Goal: Task Accomplishment & Management: Complete application form

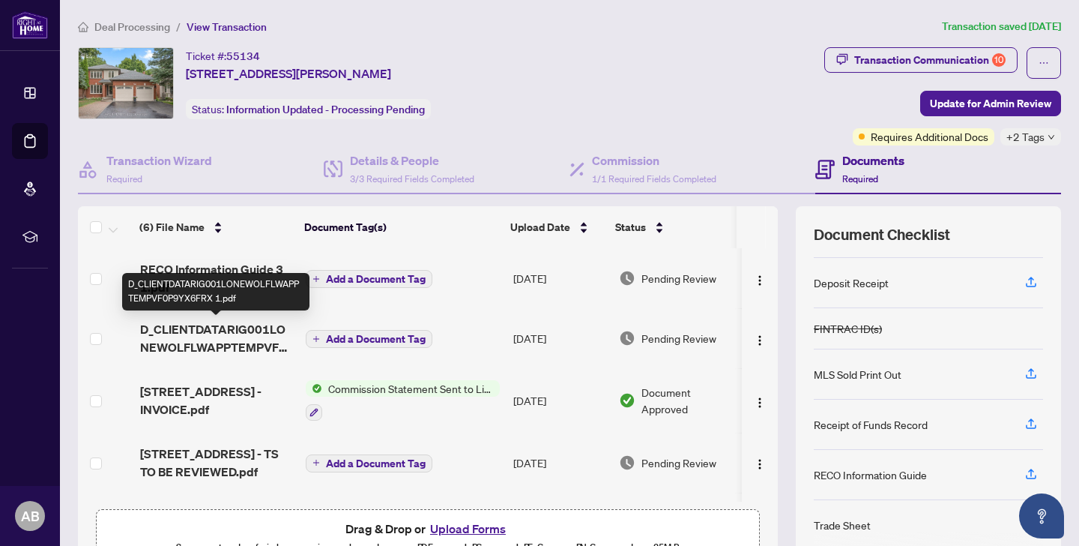
click at [241, 343] on span "D_CLIENTDATARIG001LONEWOLFLWAPPTEMPVF0P9YX6FRX 1.pdf" at bounding box center [217, 338] width 154 height 36
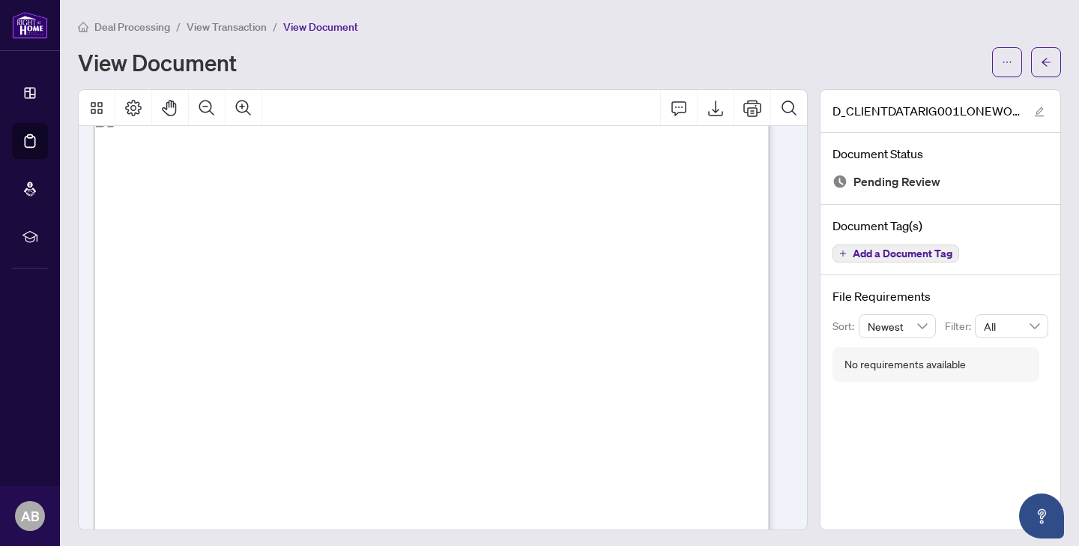
scroll to position [4, 0]
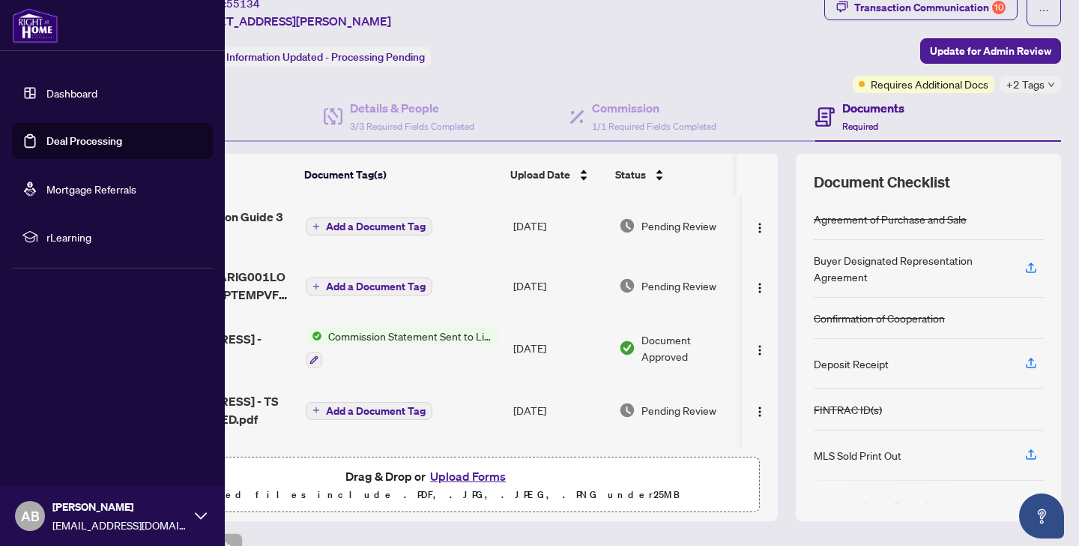
click at [46, 90] on link "Dashboard" at bounding box center [71, 92] width 51 height 13
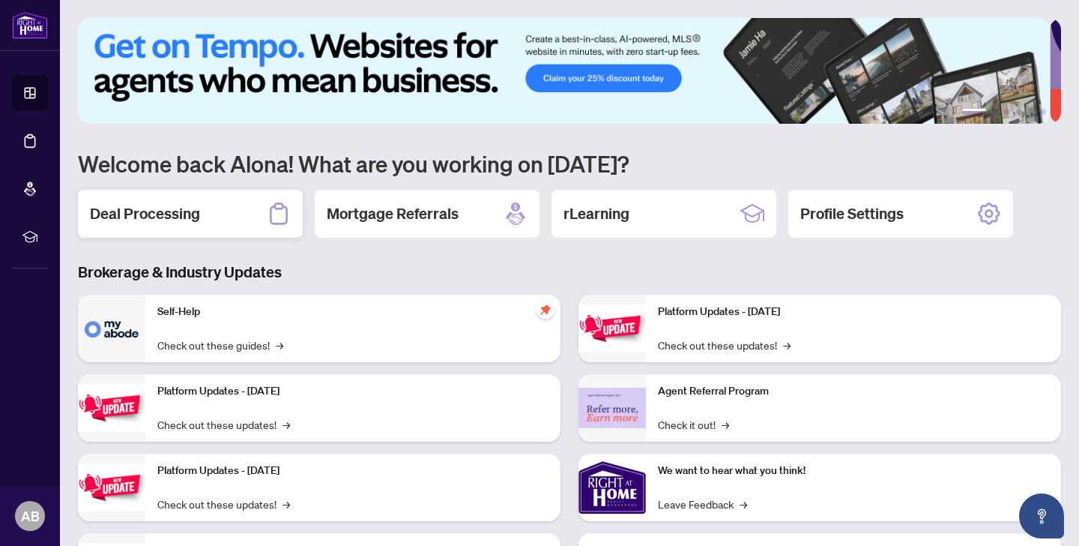
click at [198, 203] on h2 "Deal Processing" at bounding box center [145, 213] width 110 height 21
click at [152, 218] on h2 "Deal Processing" at bounding box center [145, 213] width 110 height 21
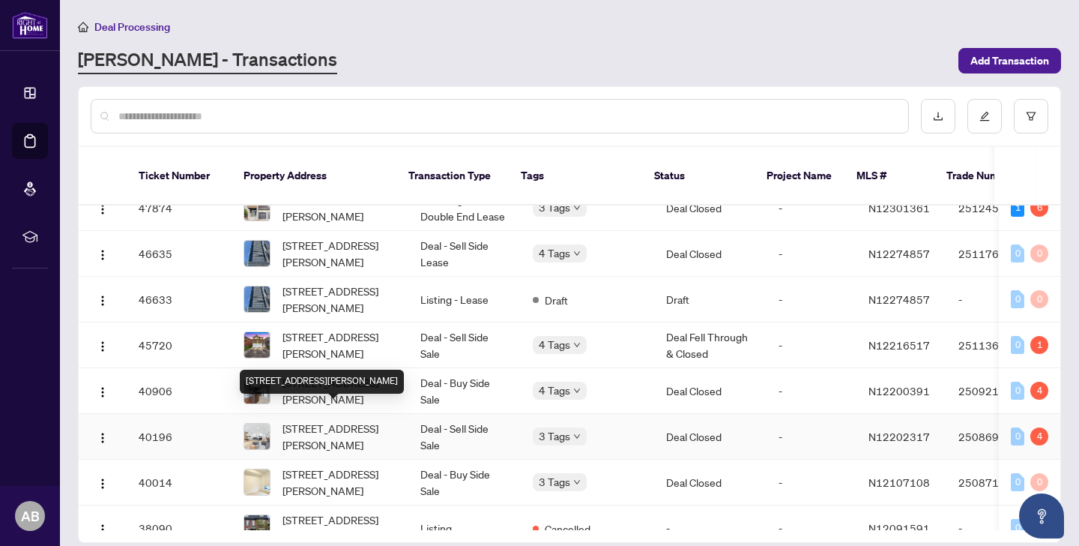
click at [326, 423] on span "[STREET_ADDRESS][PERSON_NAME]" at bounding box center [340, 436] width 114 height 33
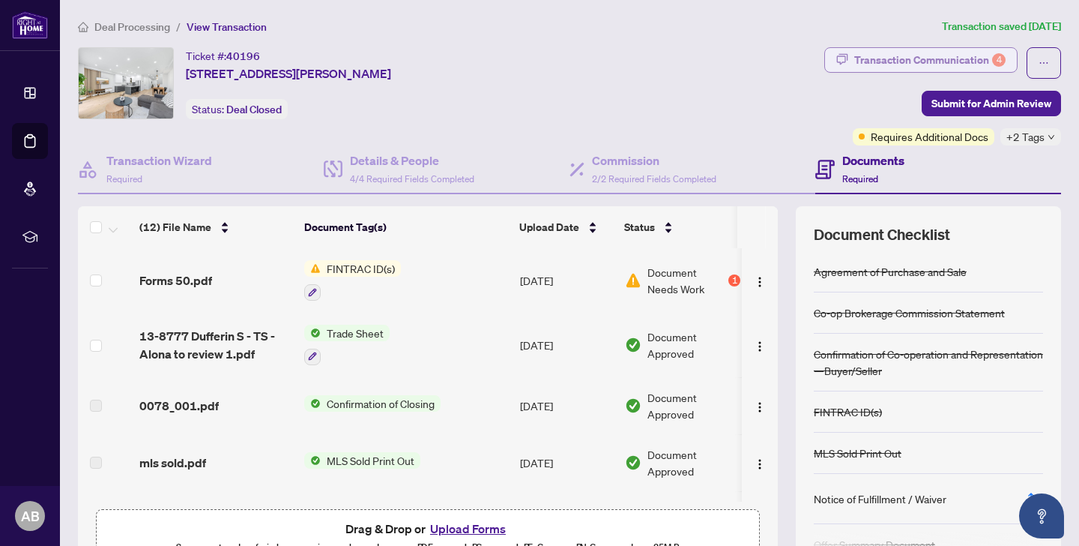
click at [893, 58] on div "Transaction Communication 4" at bounding box center [930, 60] width 151 height 24
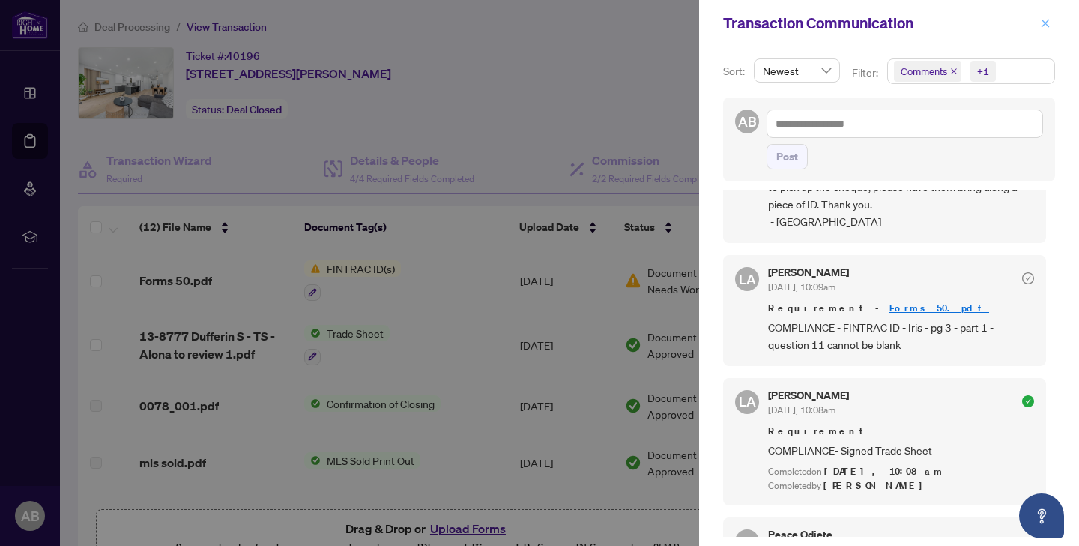
click at [1046, 28] on span "button" at bounding box center [1045, 23] width 10 height 24
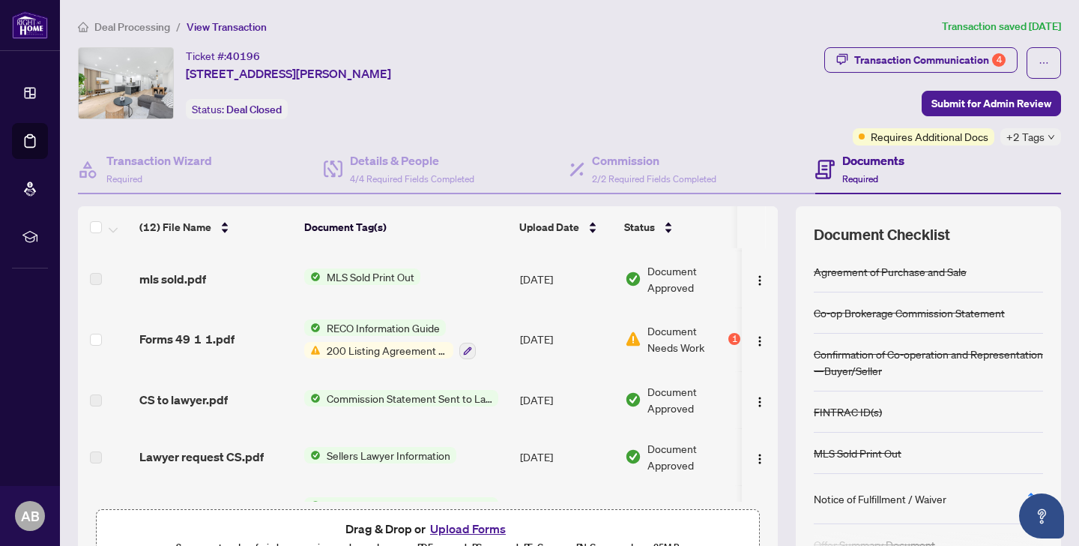
scroll to position [183, 0]
click at [244, 343] on div "Forms 49 1 1.pdf" at bounding box center [215, 340] width 153 height 18
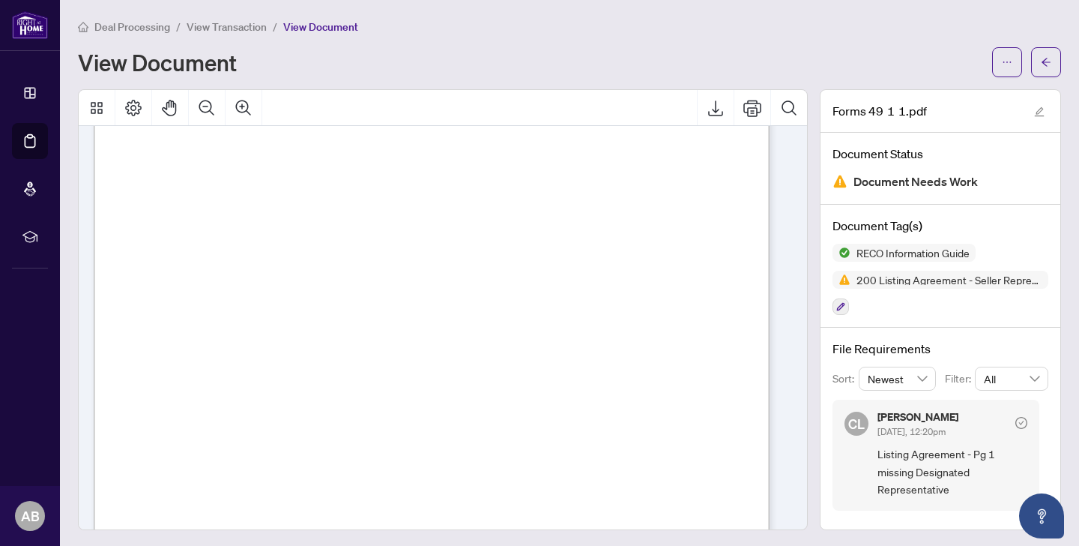
scroll to position [11767, 0]
click at [708, 103] on icon "Export" at bounding box center [716, 108] width 18 height 18
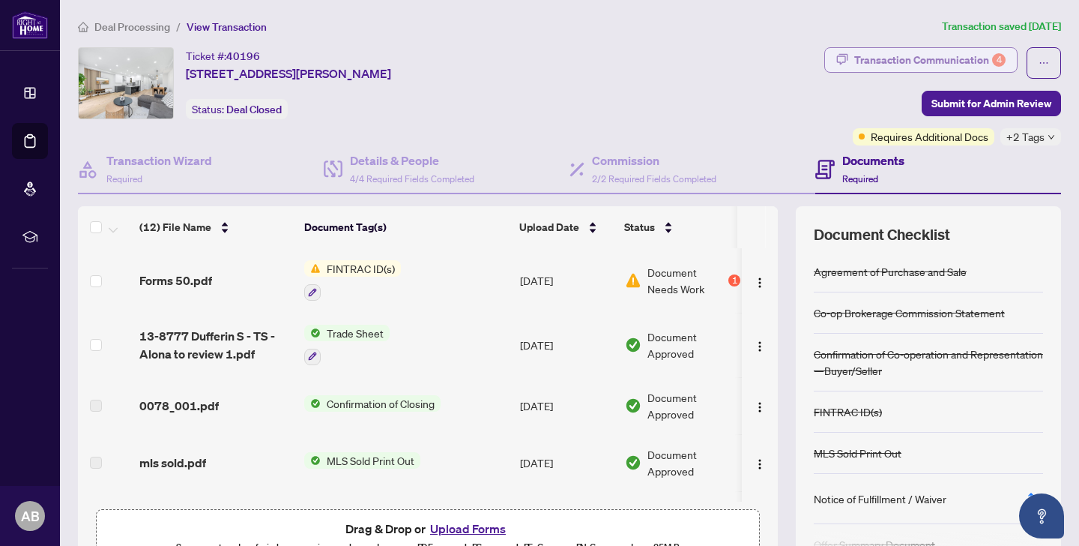
click at [925, 57] on div "Transaction Communication 4" at bounding box center [930, 60] width 151 height 24
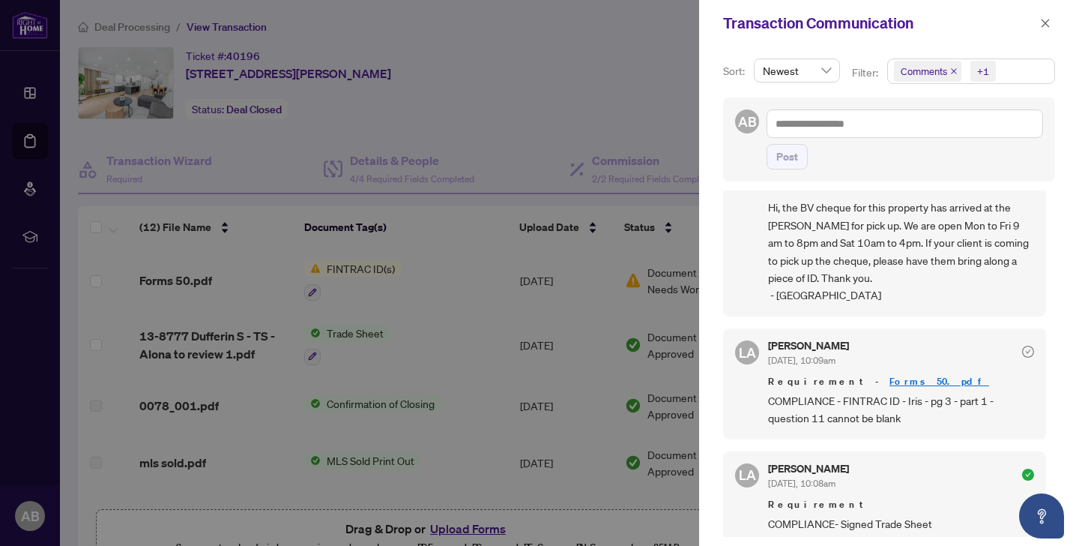
scroll to position [49, 0]
click at [1041, 31] on span "button" at bounding box center [1045, 23] width 10 height 24
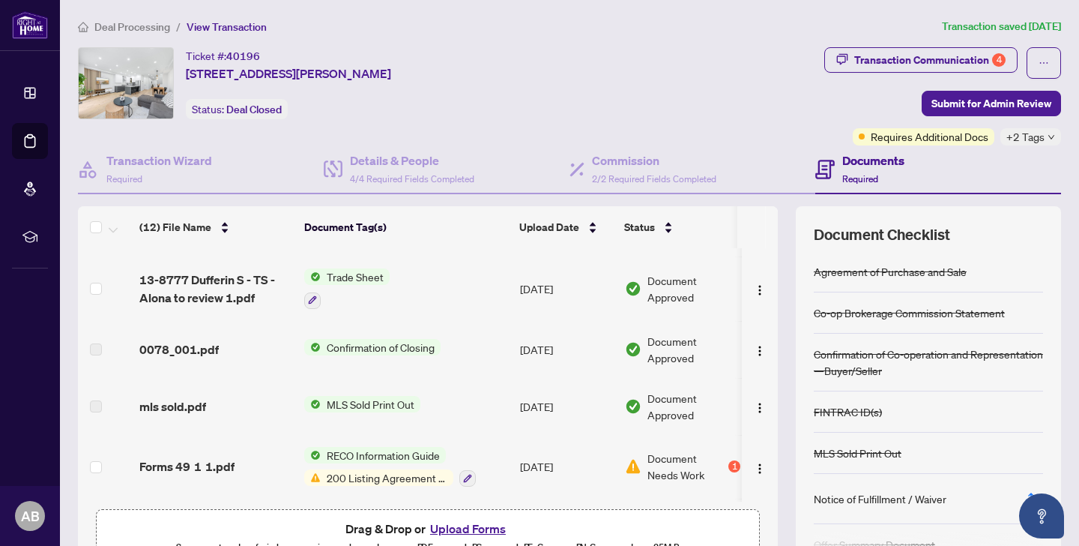
scroll to position [64, 0]
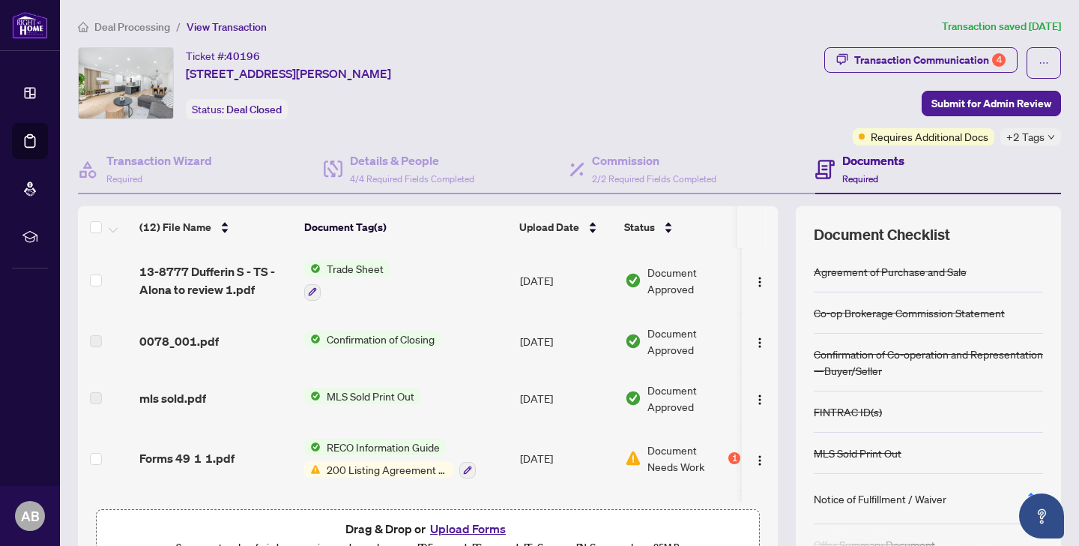
click at [471, 526] on button "Upload Forms" at bounding box center [468, 528] width 85 height 19
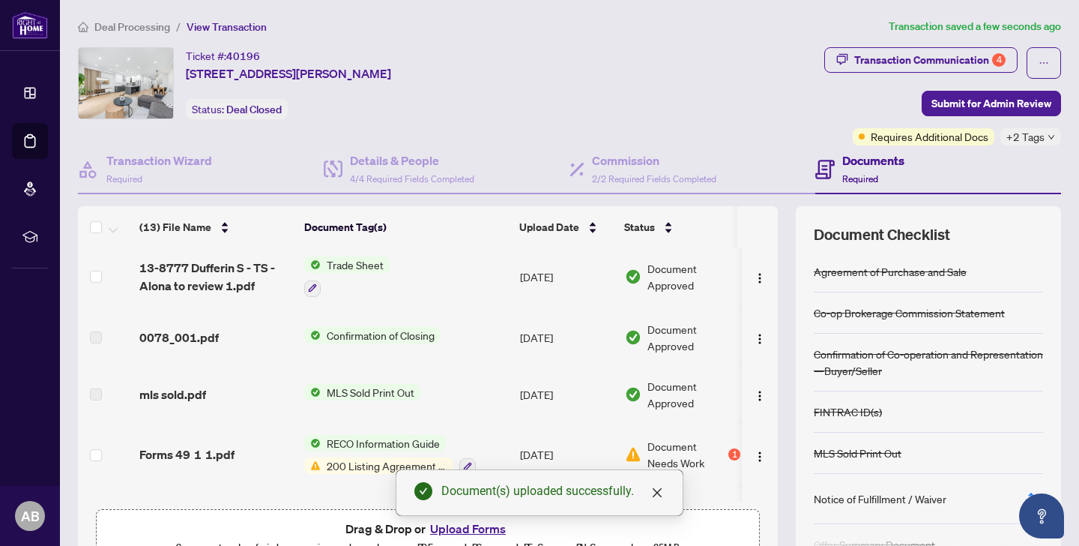
scroll to position [124, 0]
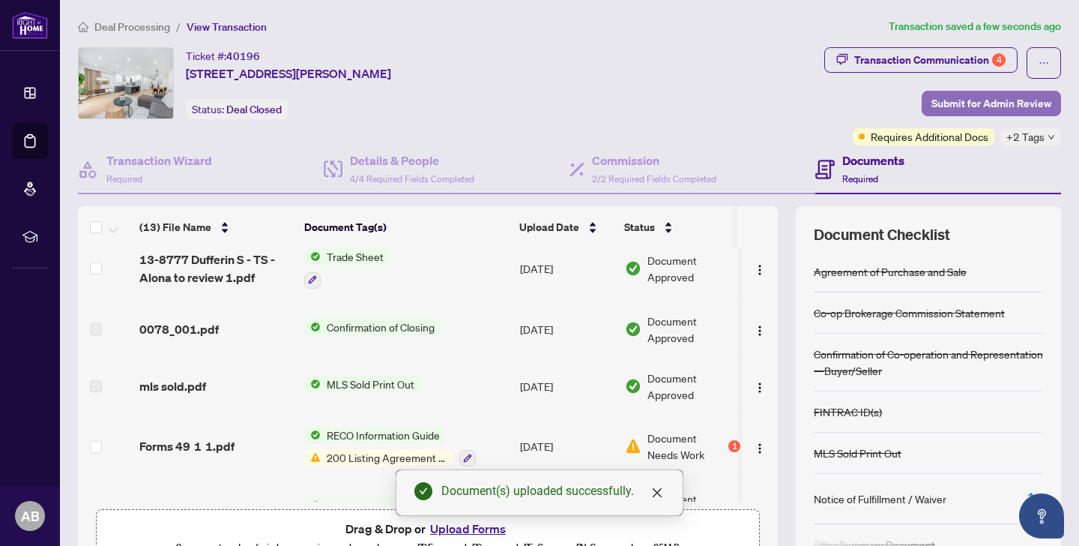
click at [960, 107] on span "Submit for Admin Review" at bounding box center [992, 103] width 120 height 24
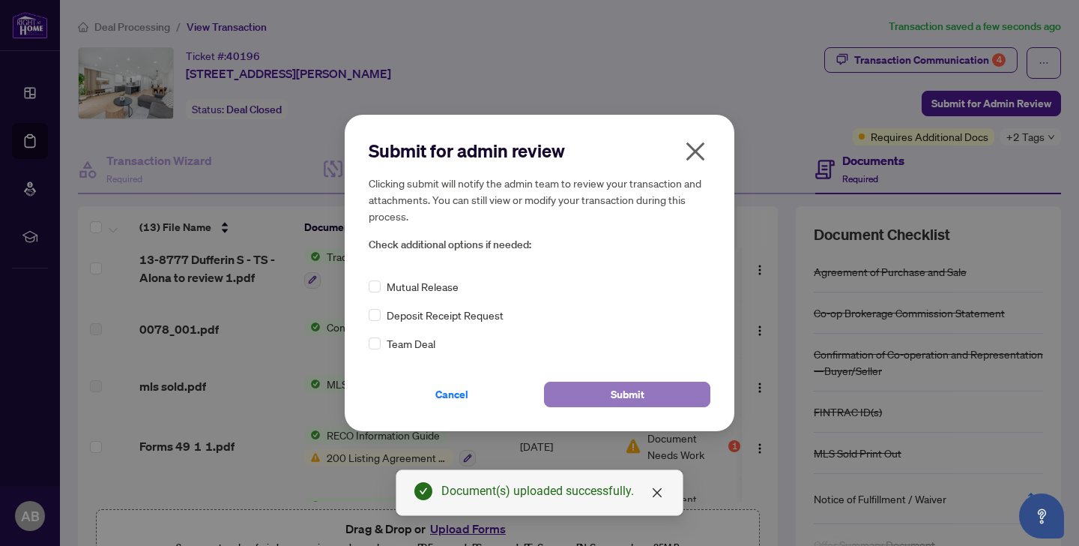
click at [638, 399] on span "Submit" at bounding box center [628, 394] width 34 height 24
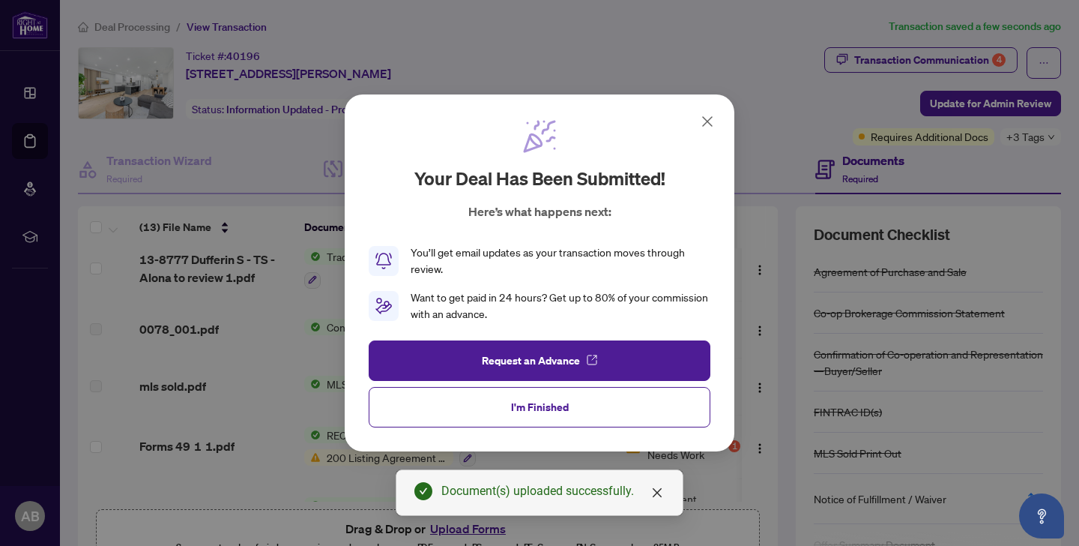
click at [704, 116] on icon at bounding box center [708, 121] width 18 height 18
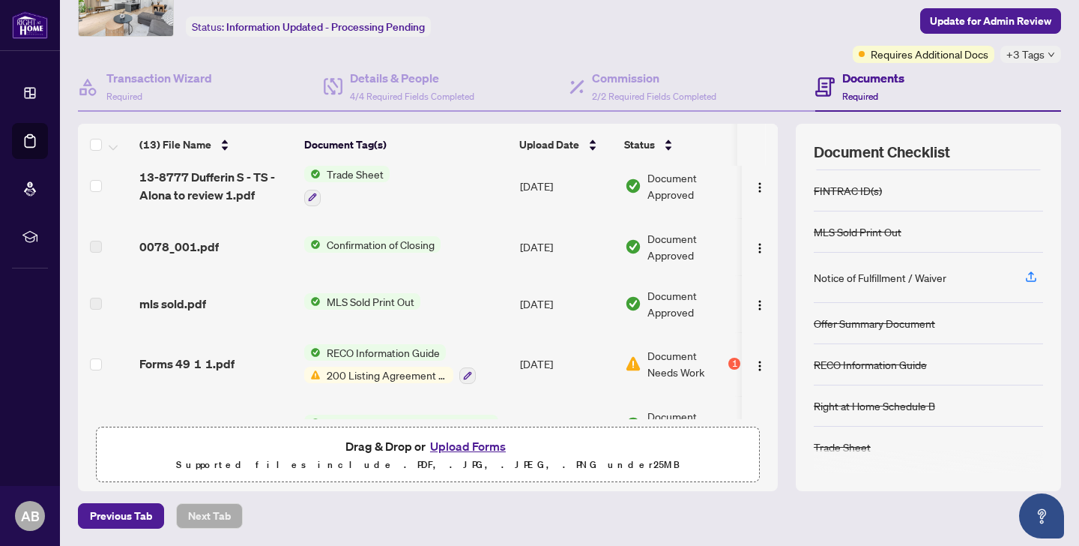
scroll to position [0, 0]
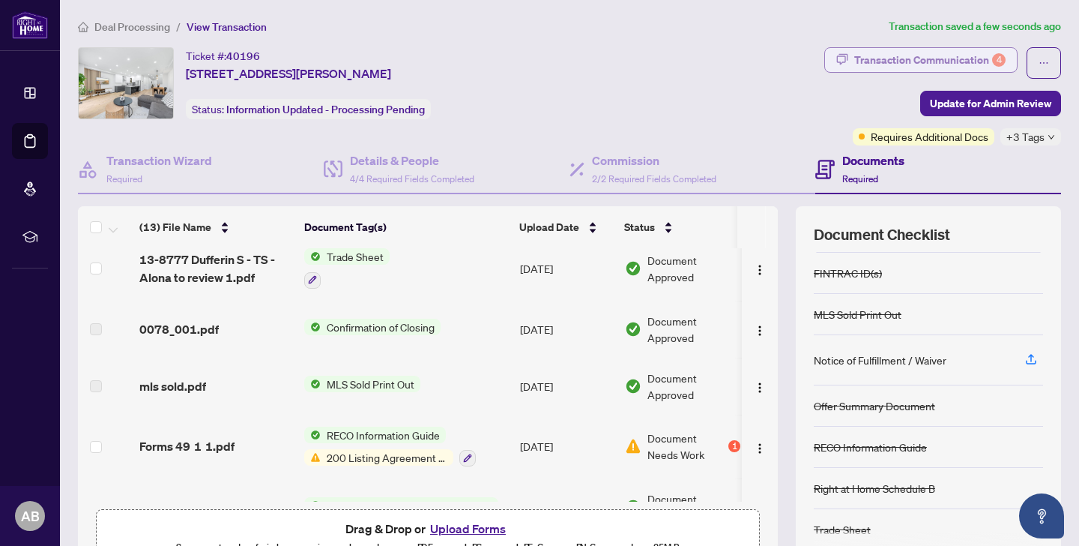
click at [915, 58] on div "Transaction Communication 4" at bounding box center [930, 60] width 151 height 24
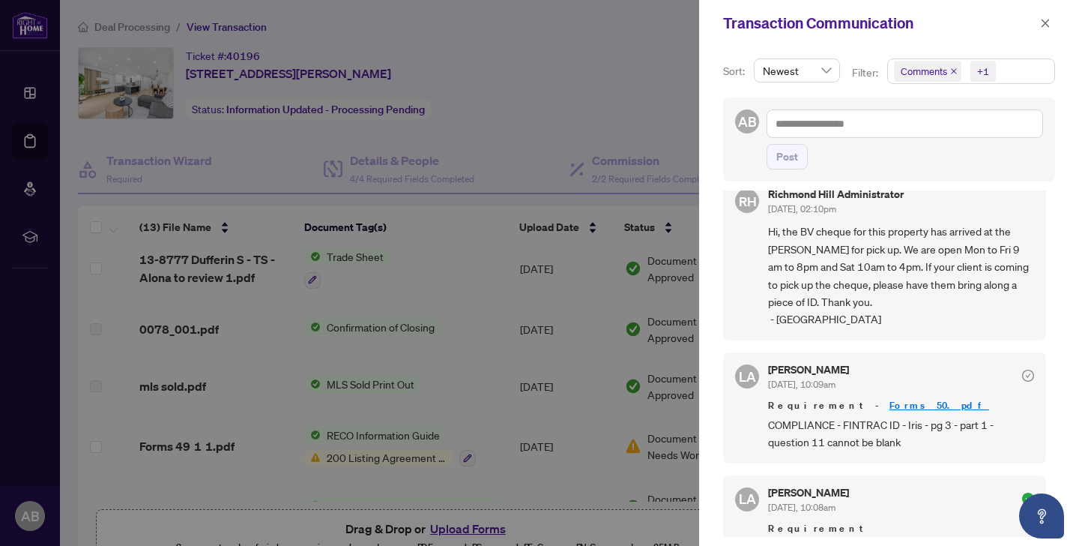
scroll to position [18, 0]
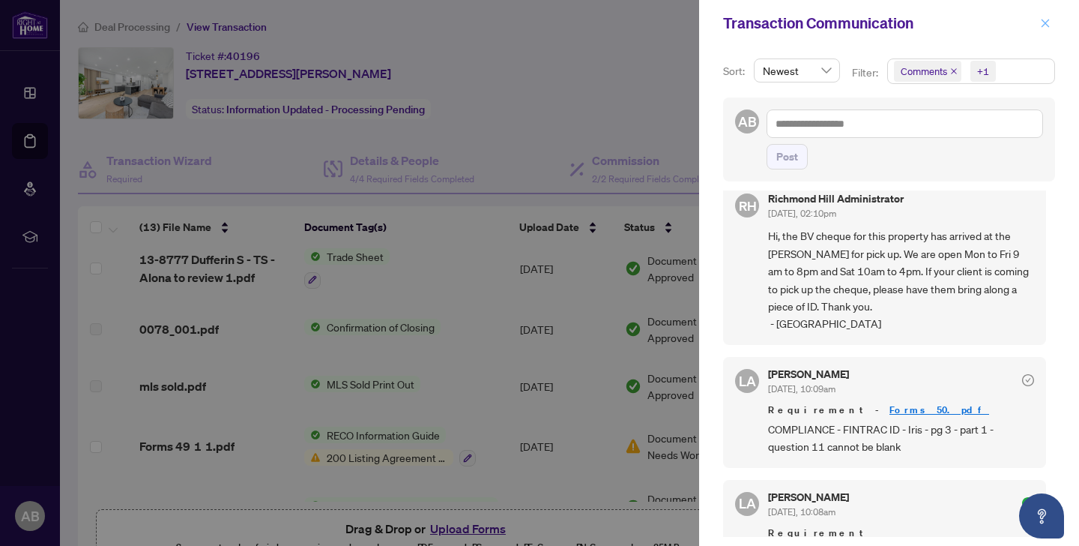
click at [1045, 23] on icon "close" at bounding box center [1046, 23] width 8 height 8
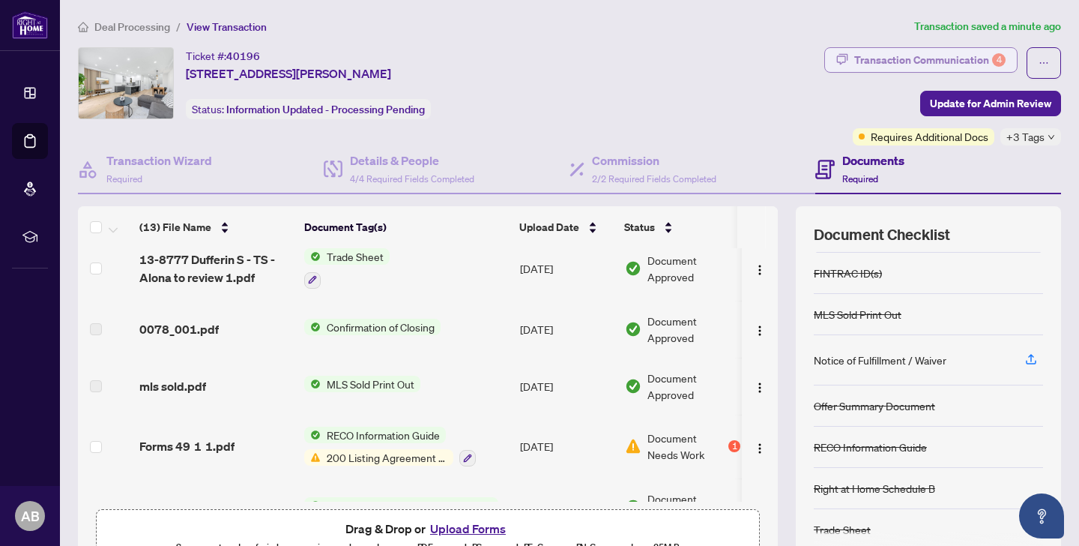
click at [868, 58] on div "Transaction Communication 4" at bounding box center [930, 60] width 151 height 24
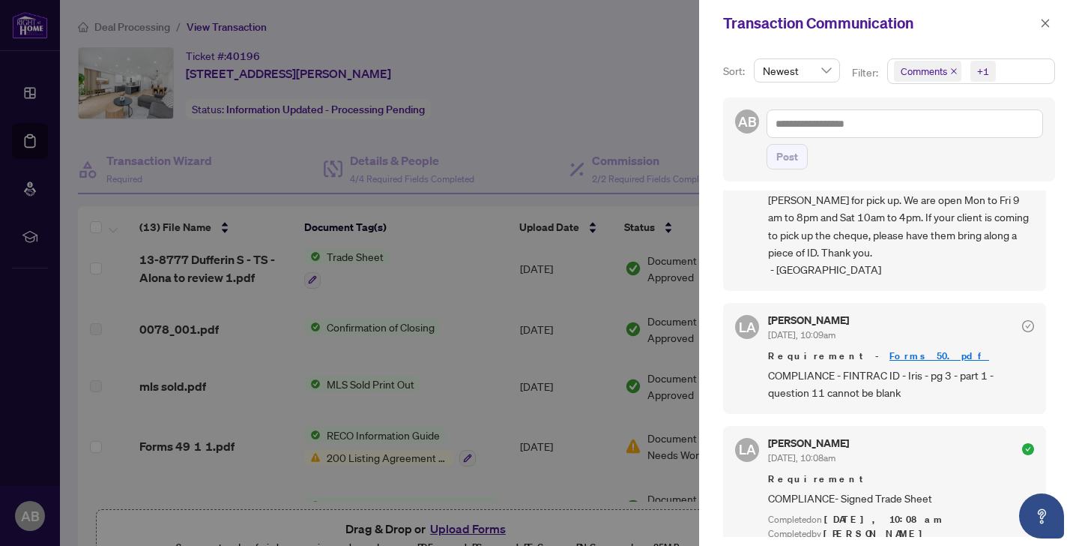
scroll to position [80, 0]
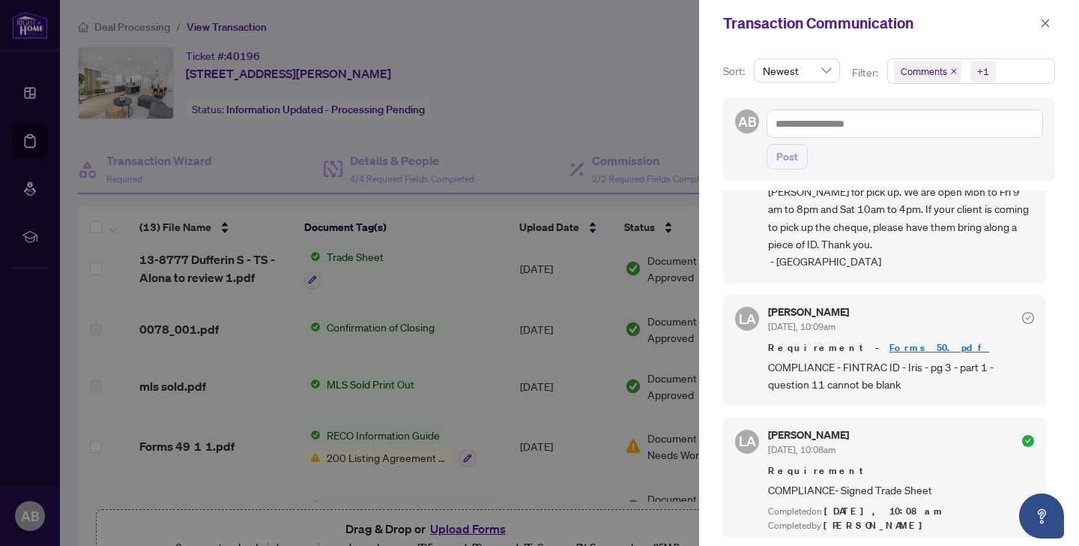
click at [563, 325] on div at bounding box center [539, 273] width 1079 height 546
click at [1042, 25] on icon "close" at bounding box center [1045, 23] width 10 height 10
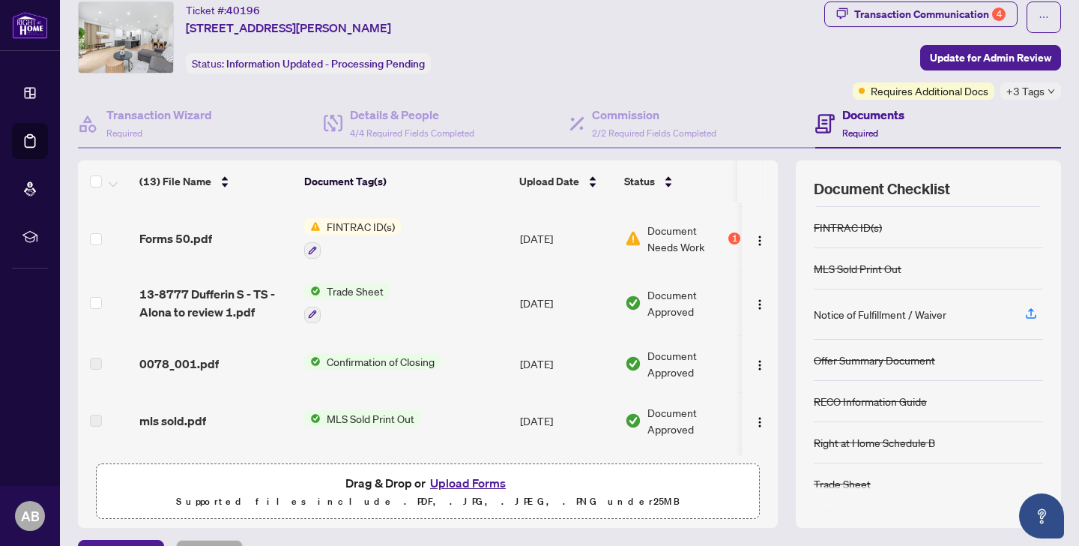
scroll to position [28, 0]
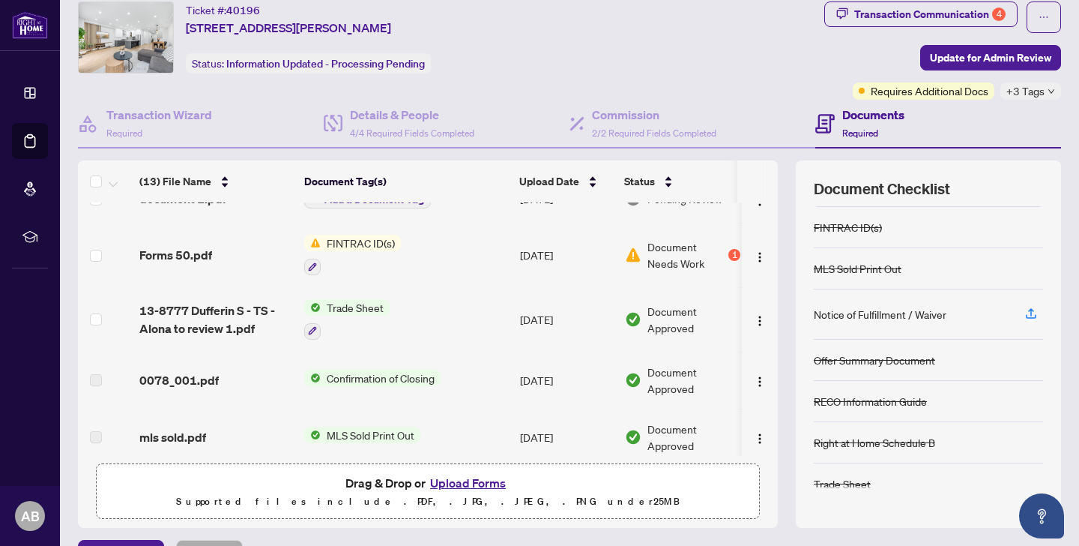
click at [193, 259] on span "Forms 50.pdf" at bounding box center [175, 255] width 73 height 18
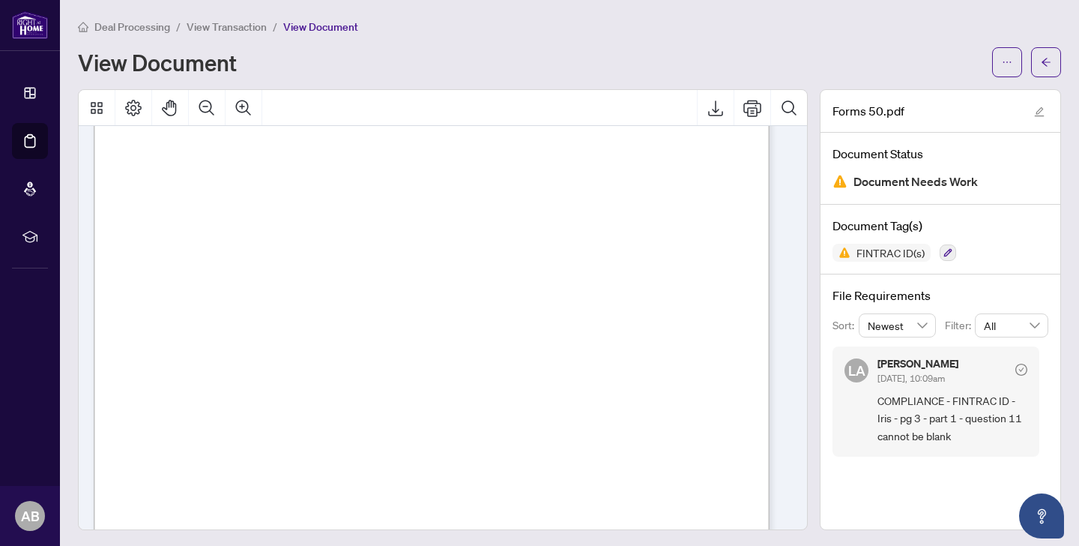
scroll to position [2062, 0]
click at [707, 106] on icon "Export" at bounding box center [716, 108] width 18 height 18
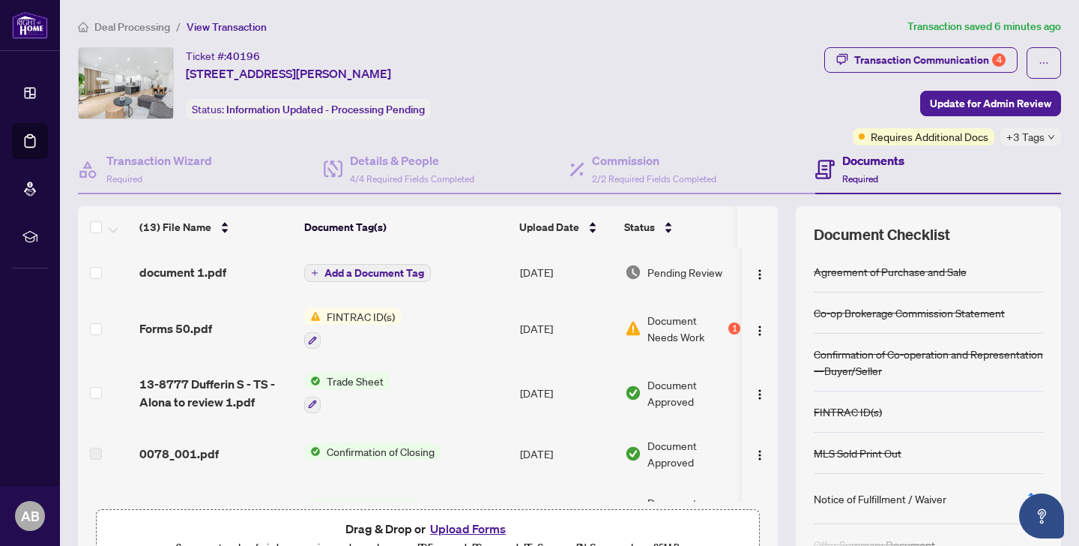
scroll to position [82, 0]
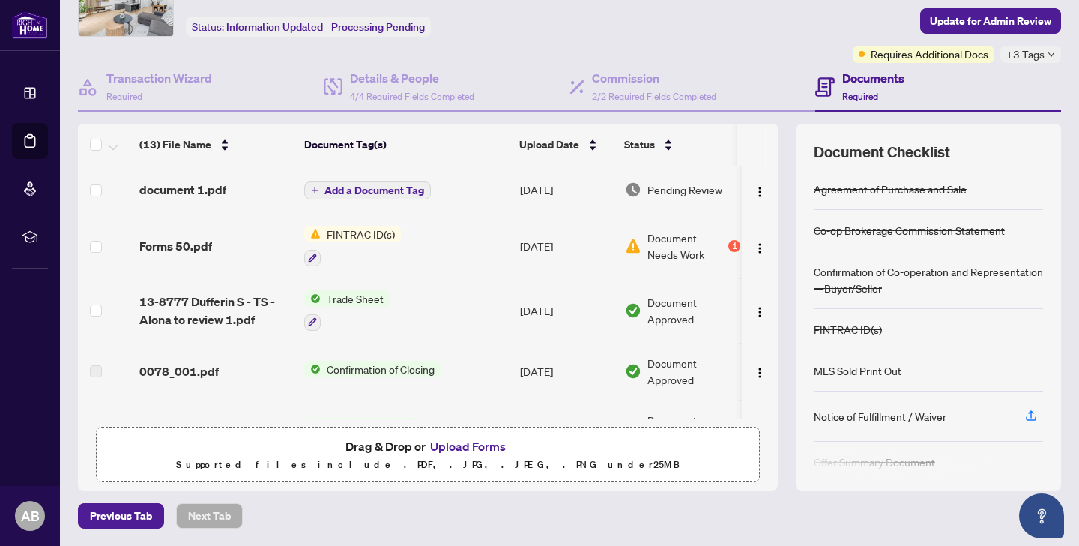
click at [473, 448] on button "Upload Forms" at bounding box center [468, 445] width 85 height 19
click at [463, 442] on button "Upload Forms" at bounding box center [468, 445] width 85 height 19
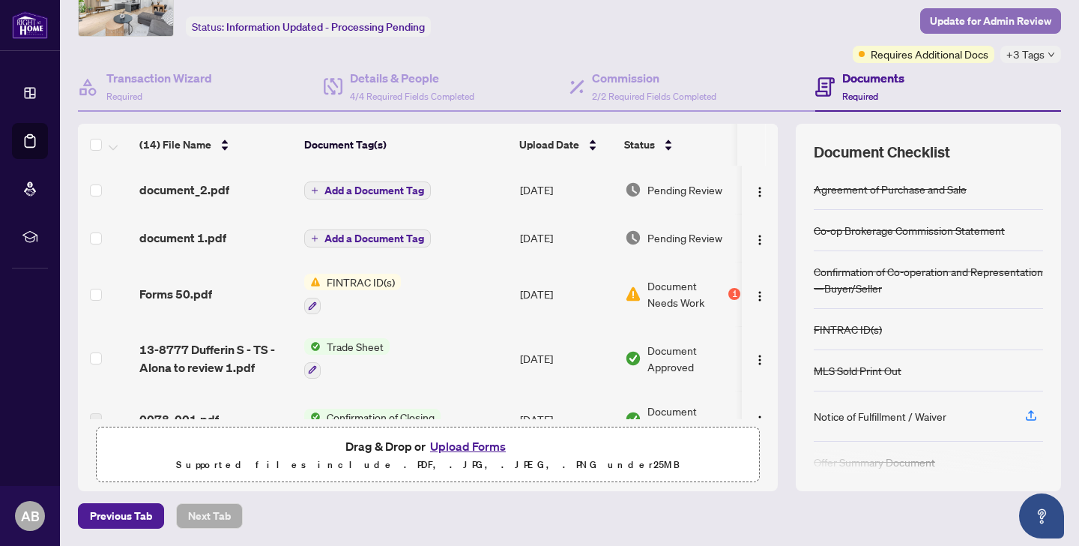
click at [939, 23] on span "Update for Admin Review" at bounding box center [990, 21] width 121 height 24
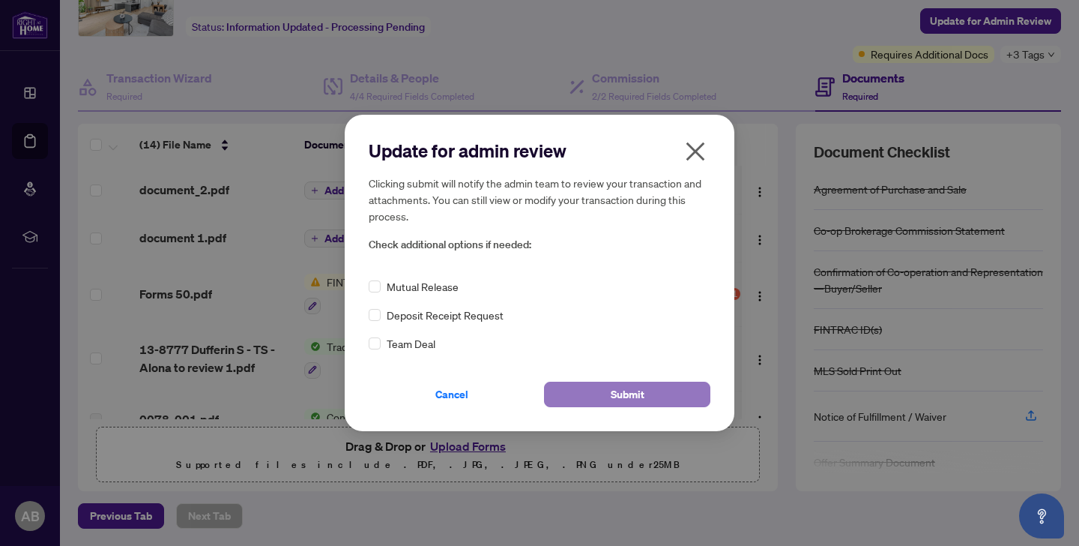
click at [619, 389] on span "Submit" at bounding box center [628, 394] width 34 height 24
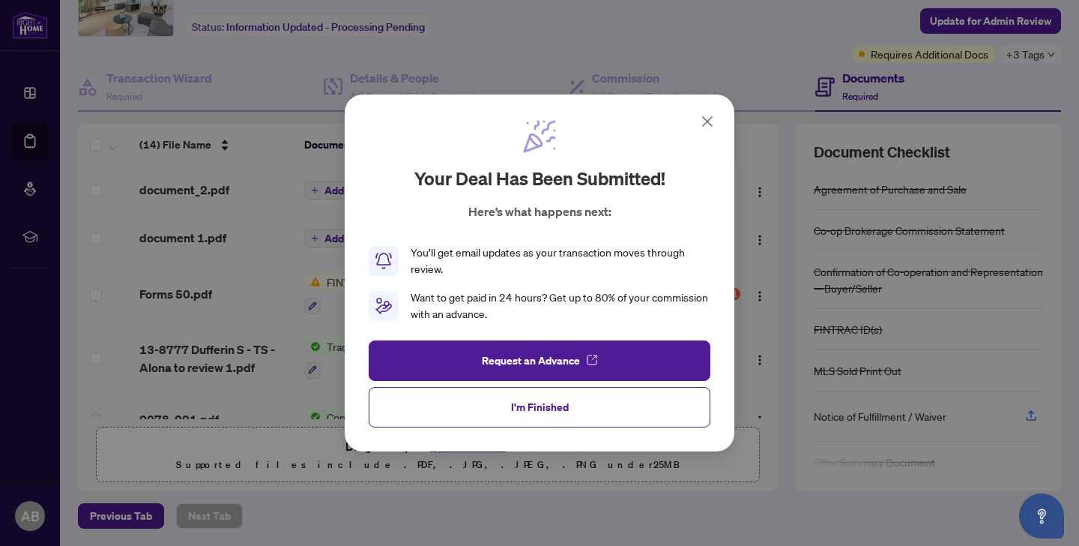
click at [708, 123] on icon at bounding box center [707, 121] width 9 height 9
